Goal: Task Accomplishment & Management: Manage account settings

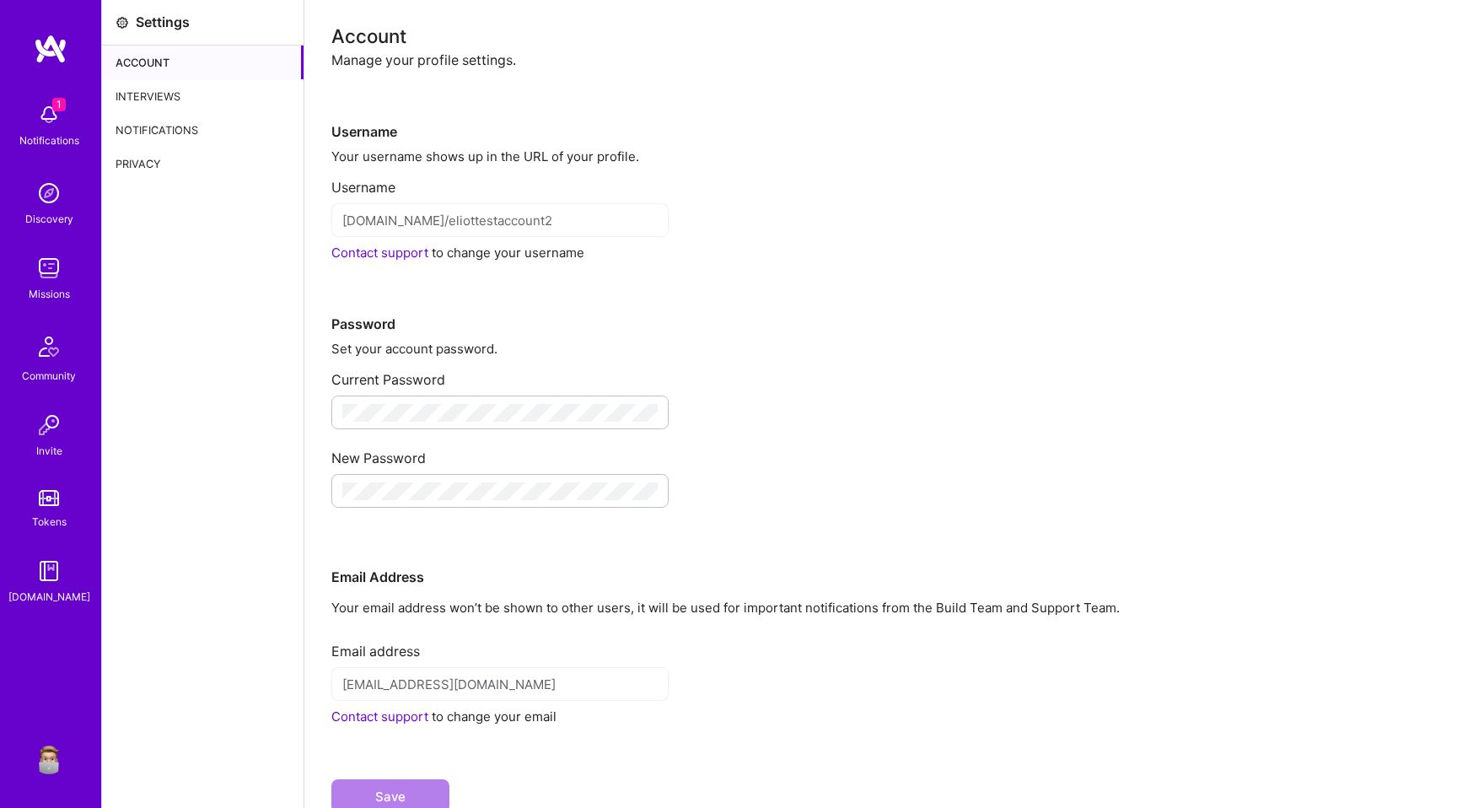
click at [183, 101] on div "Interviews" at bounding box center [202, 96] width 201 height 34
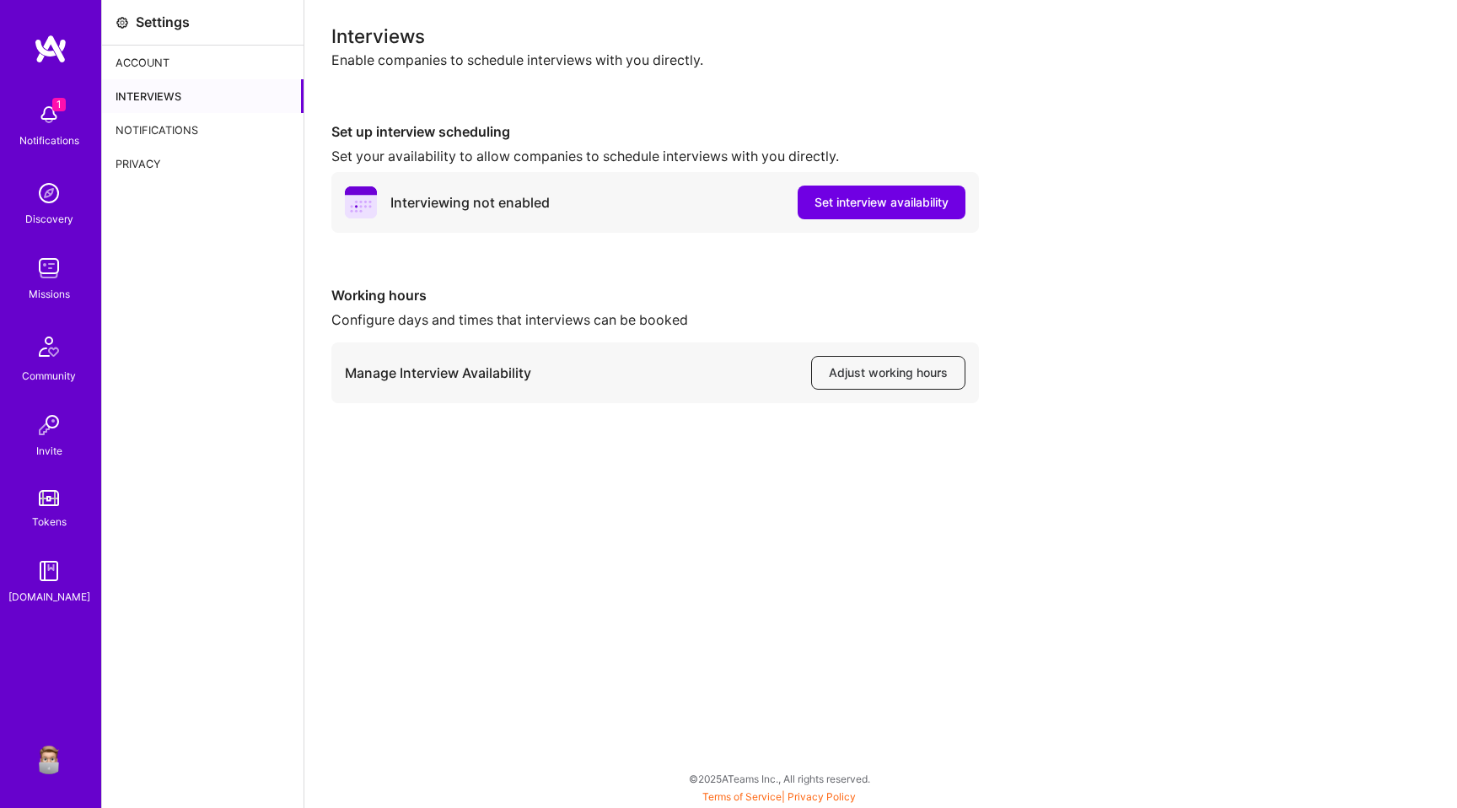
click at [873, 375] on span "Adjust working hours" at bounding box center [888, 372] width 119 height 17
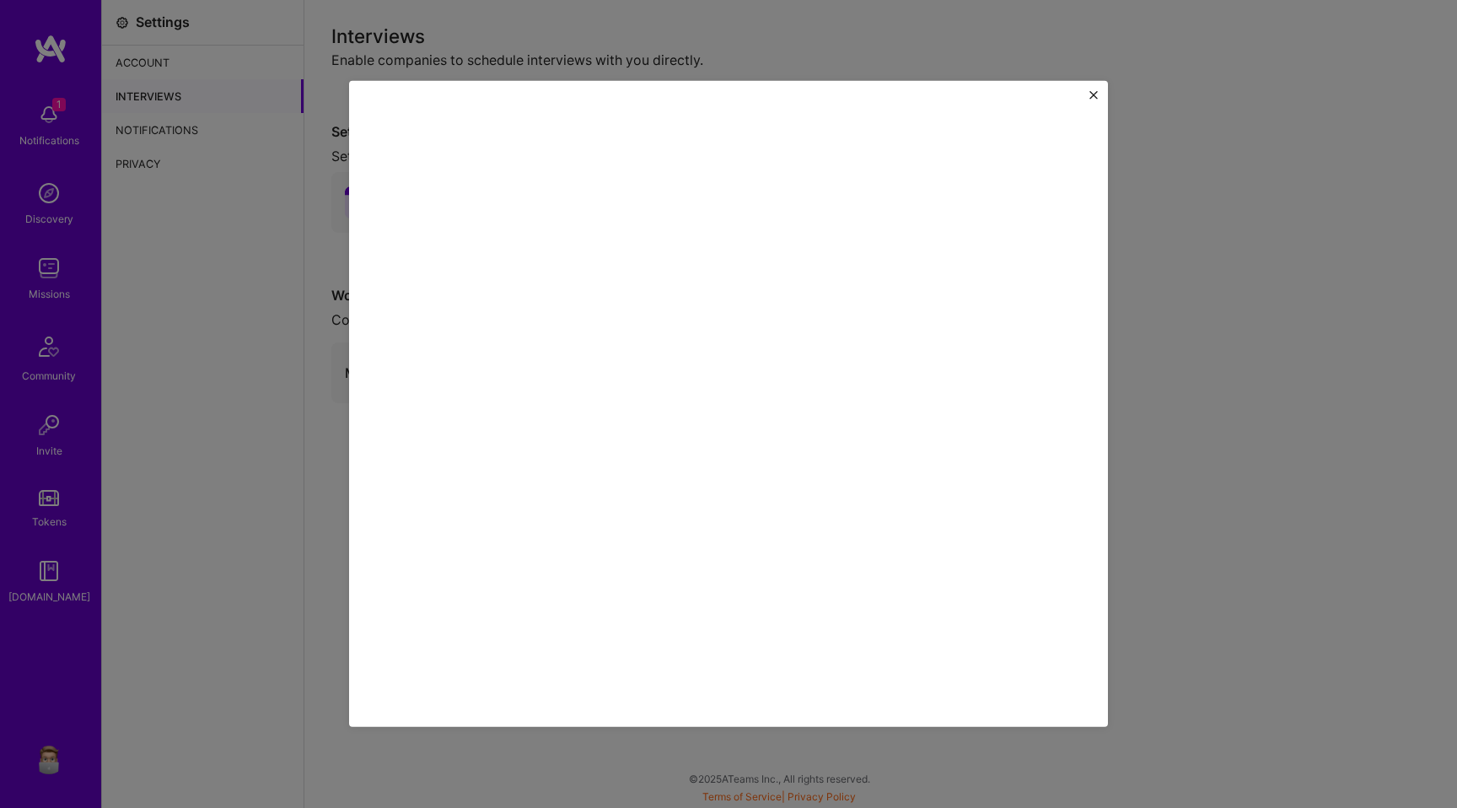
click at [296, 224] on div at bounding box center [728, 404] width 1457 height 808
